Goal: Task Accomplishment & Management: Use online tool/utility

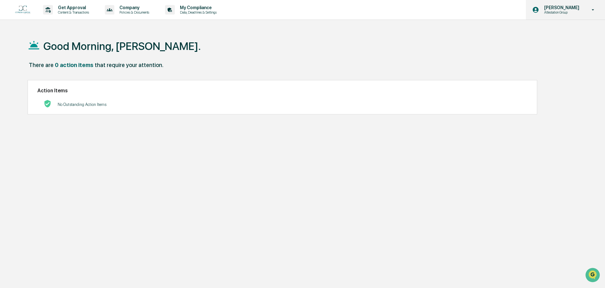
click at [565, 8] on p "[PERSON_NAME]" at bounding box center [560, 7] width 43 height 5
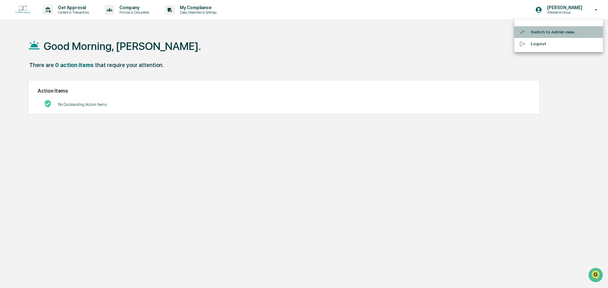
click at [551, 31] on li "Switch to Admin view..." at bounding box center [558, 32] width 89 height 12
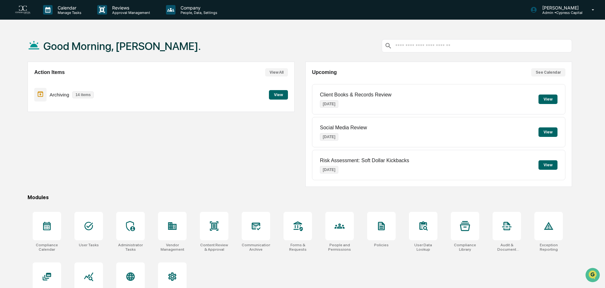
click at [273, 92] on button "View" at bounding box center [278, 94] width 19 height 9
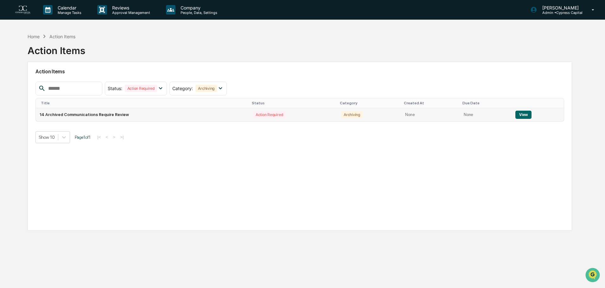
click at [521, 114] on button "View" at bounding box center [523, 115] width 16 height 8
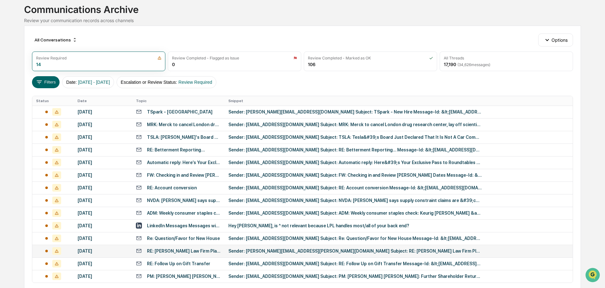
scroll to position [39, 0]
click at [246, 149] on div "Sender: [EMAIL_ADDRESS][DOMAIN_NAME] Subject: RE: Betterment Reporting... Messa…" at bounding box center [354, 150] width 253 height 5
